Goal: Transaction & Acquisition: Purchase product/service

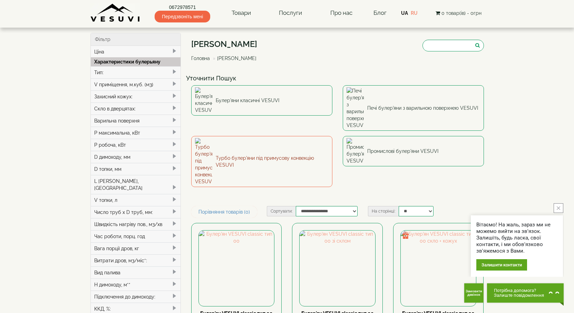
click at [276, 136] on link "Турбо булер'яни під примусову конвекцію VESUVI" at bounding box center [261, 161] width 141 height 51
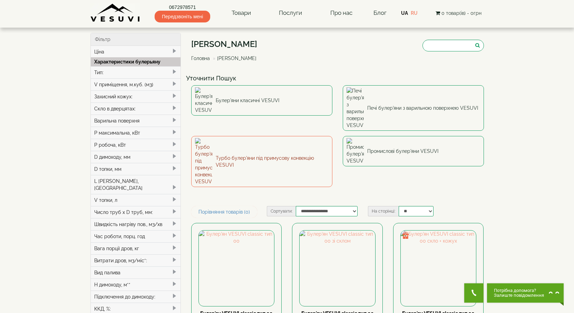
click at [243, 136] on link "Турбо булер'яни під примусову конвекцію VESUVI" at bounding box center [261, 161] width 141 height 51
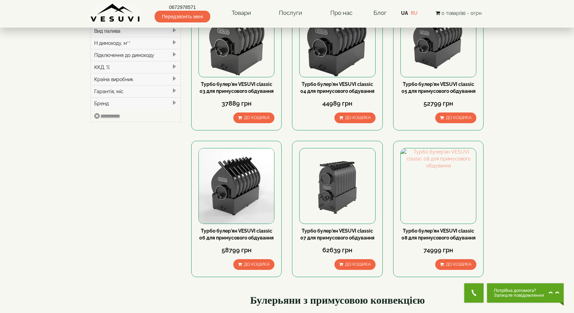
scroll to position [69, 0]
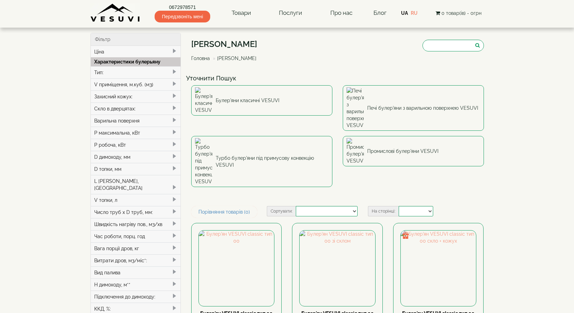
select select
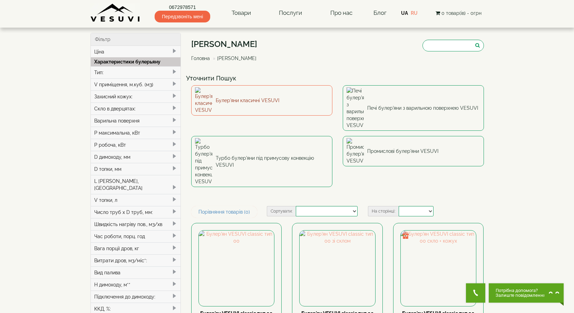
click at [267, 96] on link "Булер'яни класичні VESUVI" at bounding box center [261, 100] width 141 height 30
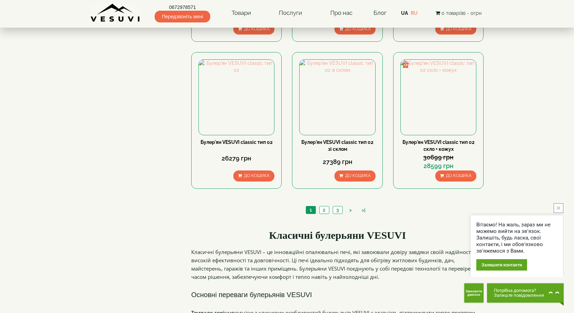
scroll to position [656, 0]
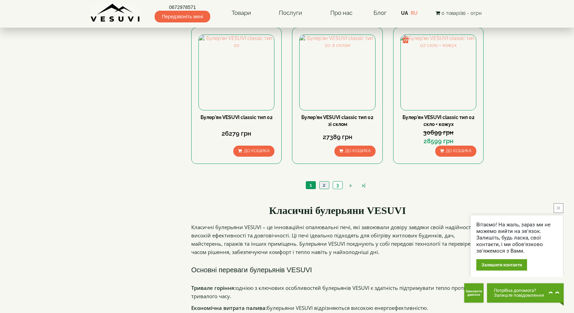
click at [324, 186] on link "2" at bounding box center [324, 184] width 10 height 7
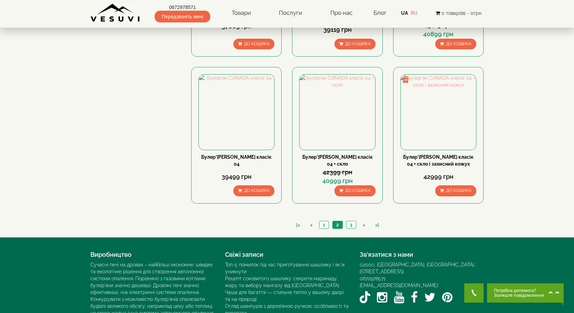
scroll to position [652, 0]
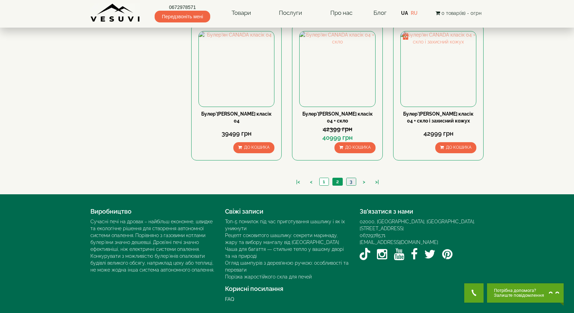
click at [352, 181] on link "3" at bounding box center [351, 181] width 10 height 7
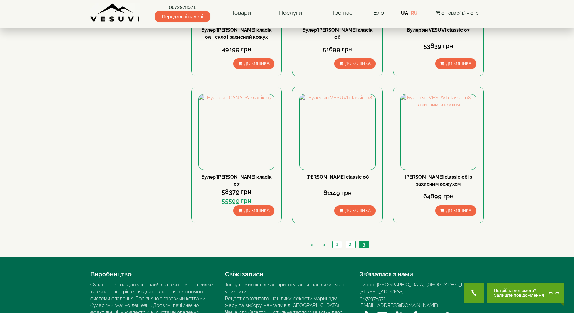
scroll to position [449, 0]
